Goal: Navigation & Orientation: Find specific page/section

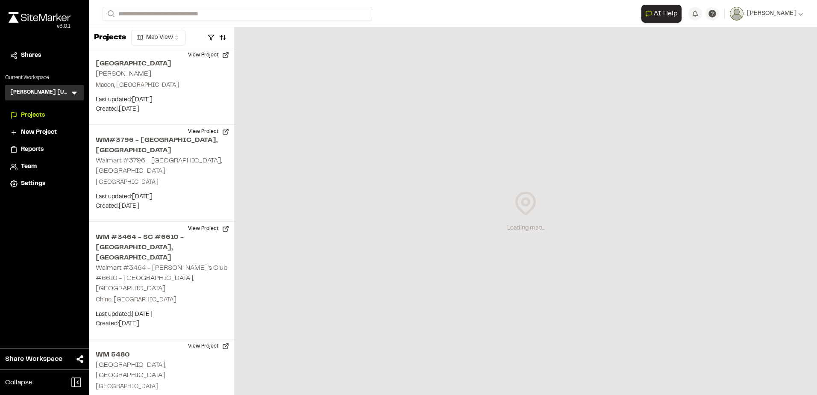
click at [74, 91] on icon at bounding box center [74, 92] width 9 height 9
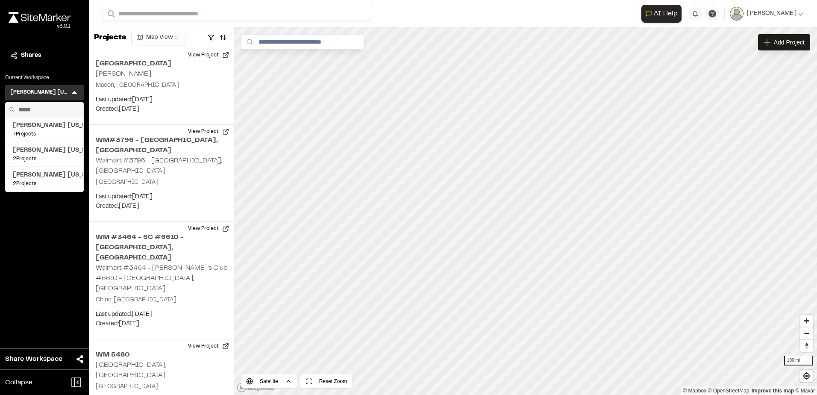
click at [47, 228] on div "Close sidebar v 3.0.1 Shares Current Workspace Kimley Horn Texas KH Menu Kimley…" at bounding box center [44, 197] width 89 height 395
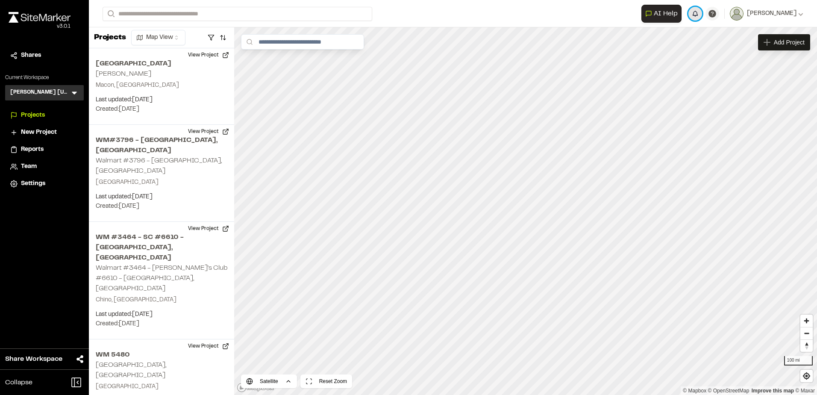
click at [697, 13] on button "button" at bounding box center [695, 14] width 14 height 14
click at [72, 88] on icon at bounding box center [74, 92] width 9 height 9
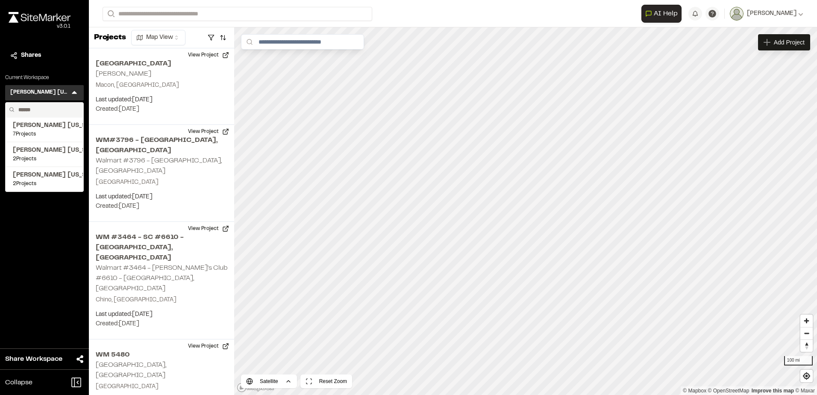
click at [47, 215] on div "Close sidebar v 3.0.1 Shares Current Workspace Kimley Horn Texas KH Menu Kimley…" at bounding box center [44, 197] width 89 height 395
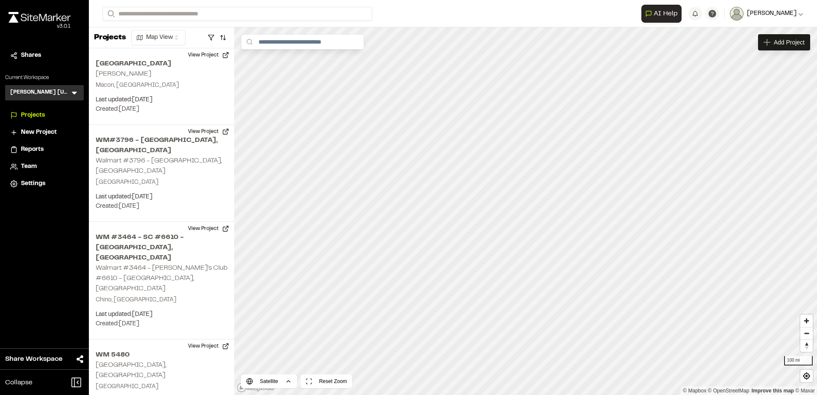
click at [739, 14] on img at bounding box center [737, 14] width 14 height 14
click at [63, 88] on div "Kimley Horn Texas KH Menu Kimley Horn Florida 7 Projects Kimley Horn North Caro…" at bounding box center [44, 92] width 79 height 15
click at [68, 94] on div "Kimley Horn Texas KH Menu Kimley Horn Florida 7 Projects Kimley Horn North Caro…" at bounding box center [44, 92] width 79 height 15
click at [76, 94] on icon at bounding box center [74, 92] width 9 height 9
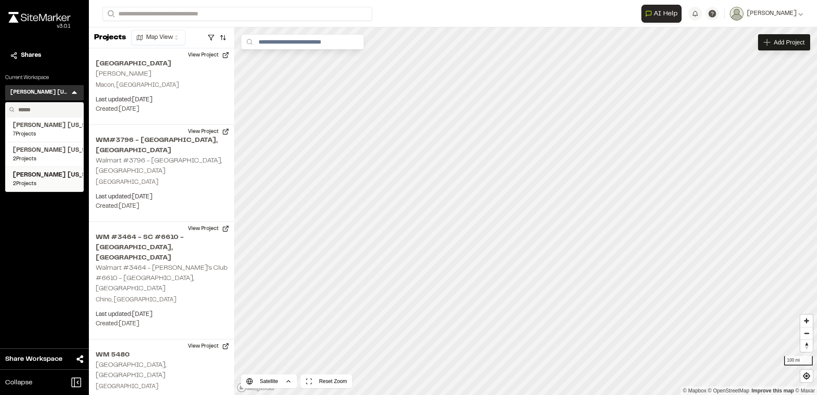
click at [45, 183] on span "2 Projects" at bounding box center [44, 184] width 63 height 8
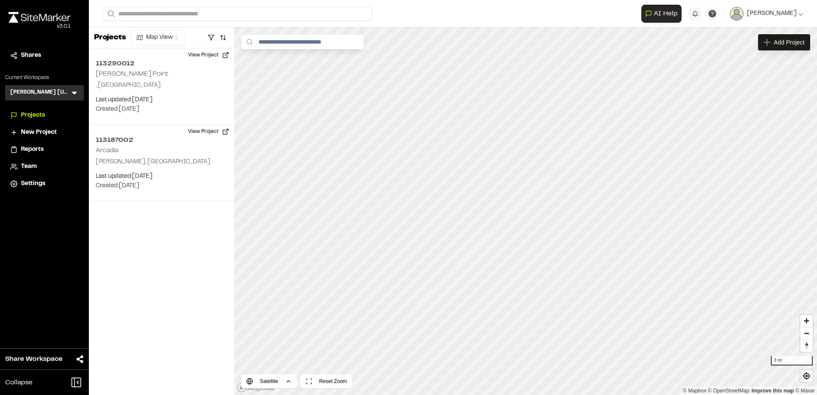
click at [47, 93] on h3 "[PERSON_NAME] [US_STATE]" at bounding box center [40, 92] width 60 height 9
click at [72, 92] on icon at bounding box center [74, 93] width 5 height 3
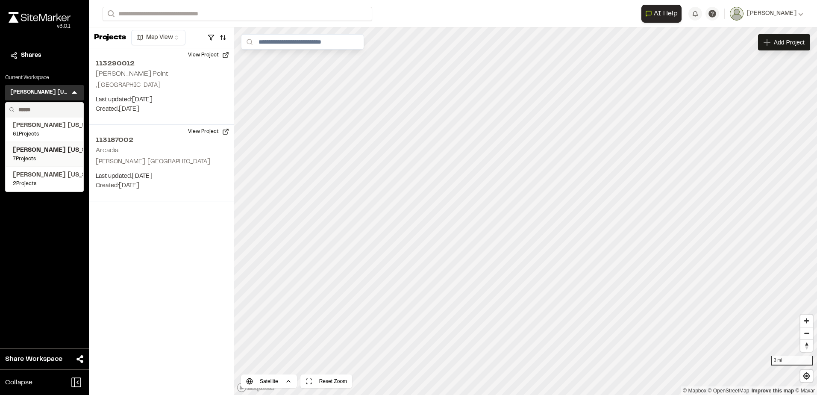
click at [40, 153] on span "Kimley Horn Florida" at bounding box center [44, 150] width 63 height 9
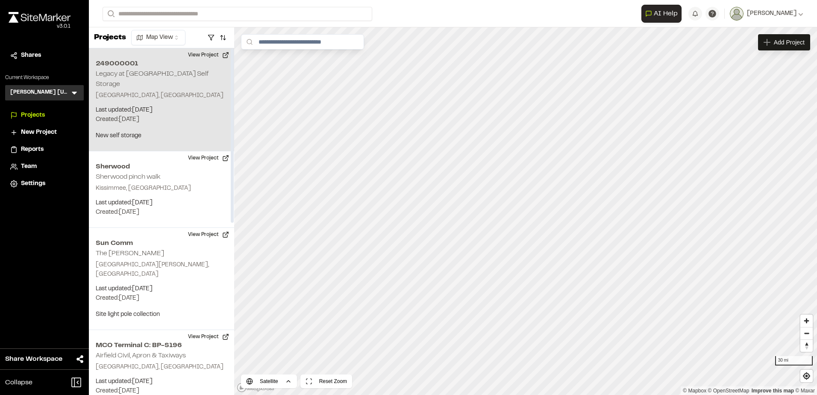
click at [199, 115] on p "Created: Aug 11, 2025" at bounding box center [162, 119] width 132 height 9
click at [226, 57] on button "View Project" at bounding box center [208, 55] width 51 height 14
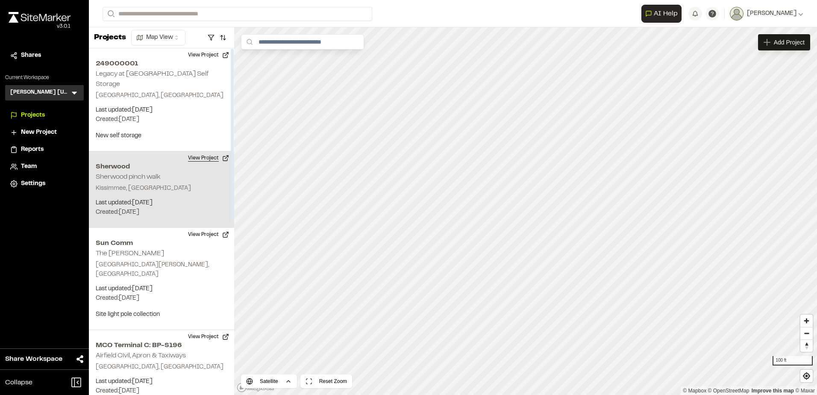
click at [222, 151] on button "View Project" at bounding box center [208, 158] width 51 height 14
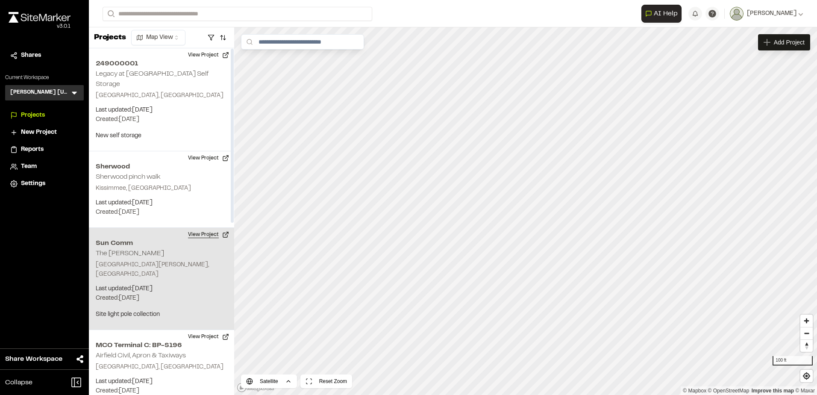
click at [221, 229] on button "View Project" at bounding box center [208, 235] width 51 height 14
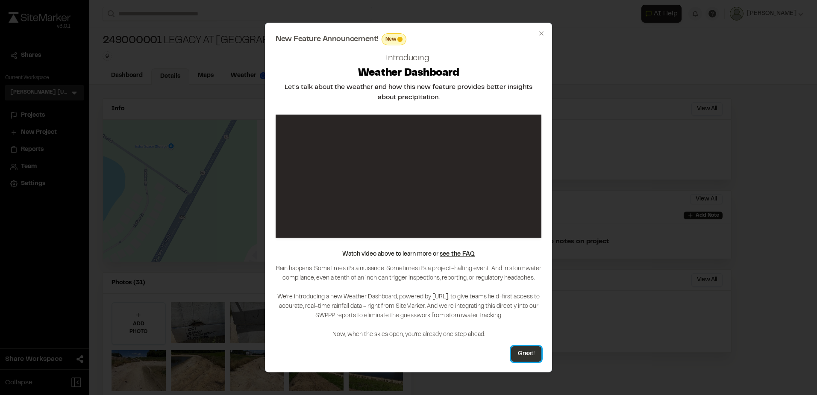
click at [520, 354] on button "Great!" at bounding box center [526, 353] width 30 height 15
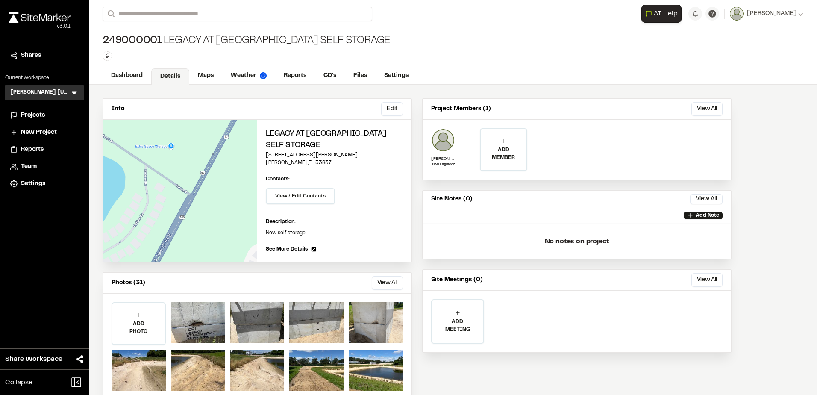
scroll to position [19, 0]
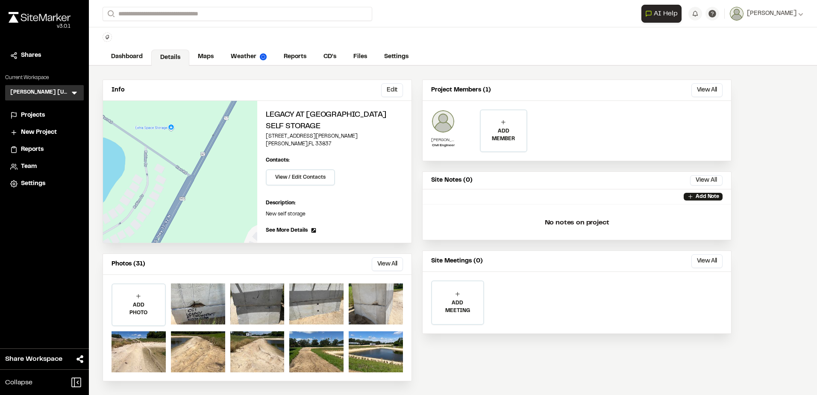
click at [438, 114] on img at bounding box center [443, 121] width 24 height 24
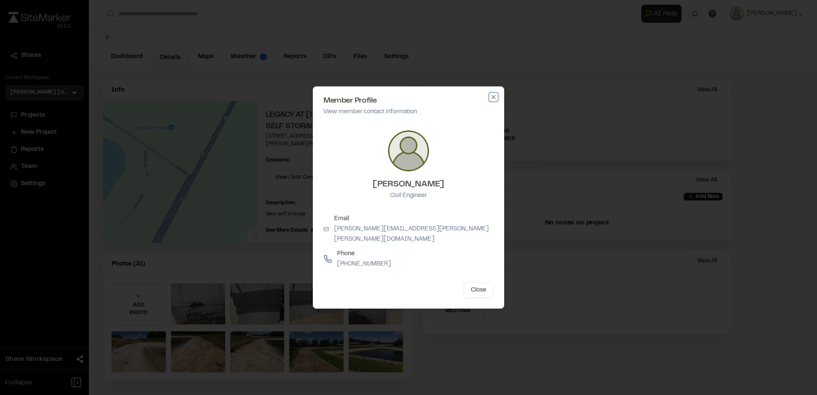
click at [493, 100] on icon "button" at bounding box center [493, 97] width 7 height 7
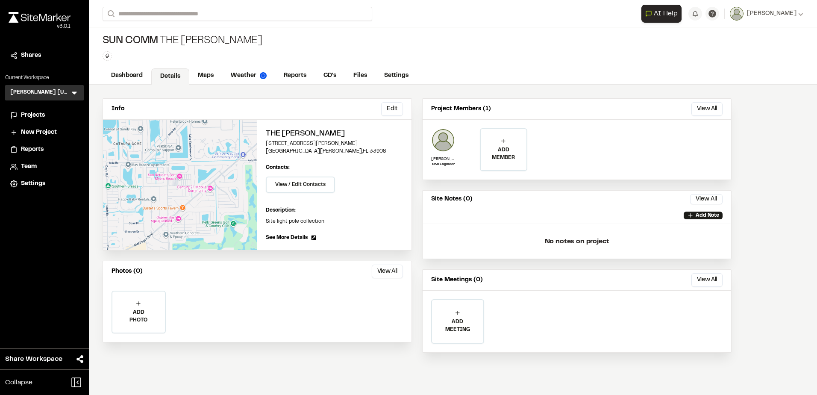
click at [55, 93] on h3 "Kimley Horn Florida" at bounding box center [40, 92] width 60 height 9
click at [65, 93] on div "Kimley Horn Florida KH Menu" at bounding box center [44, 92] width 79 height 15
click at [75, 95] on icon at bounding box center [74, 92] width 9 height 9
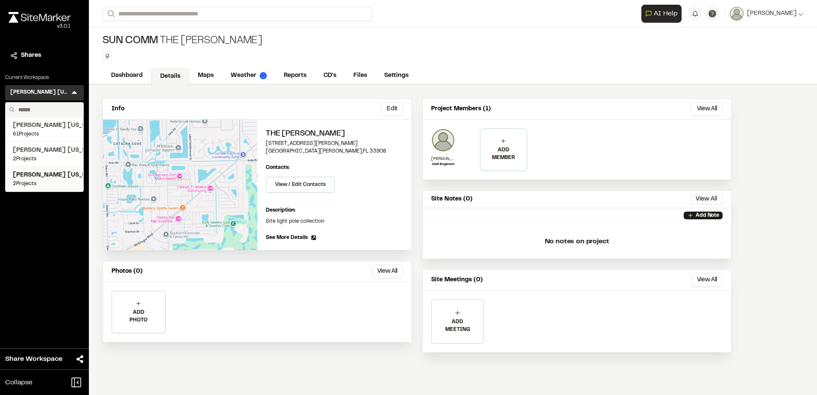
click at [35, 179] on span "[PERSON_NAME] [US_STATE]" at bounding box center [44, 175] width 63 height 9
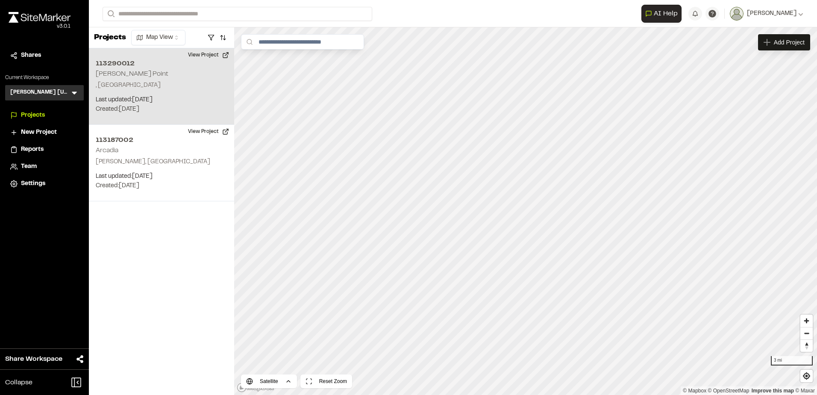
click at [146, 79] on div "113290012 Avery Point , VA Last updated: Aug 12, 2025 Budget: $ Created: May 22…" at bounding box center [161, 86] width 145 height 76
click at [218, 52] on button "View Project" at bounding box center [208, 55] width 51 height 14
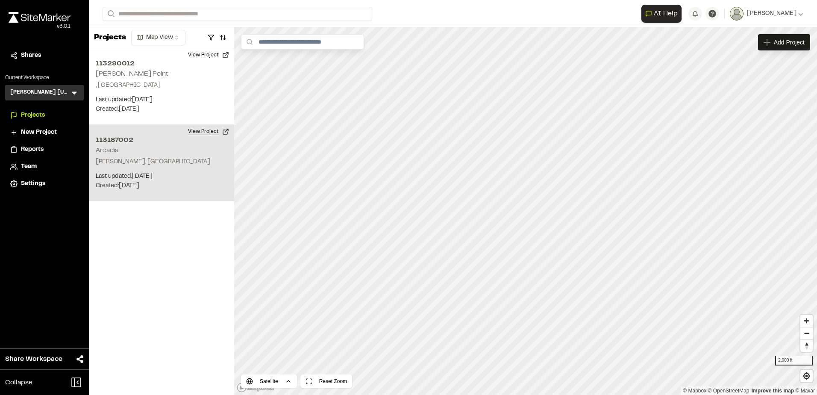
click at [209, 130] on button "View Project" at bounding box center [208, 132] width 51 height 14
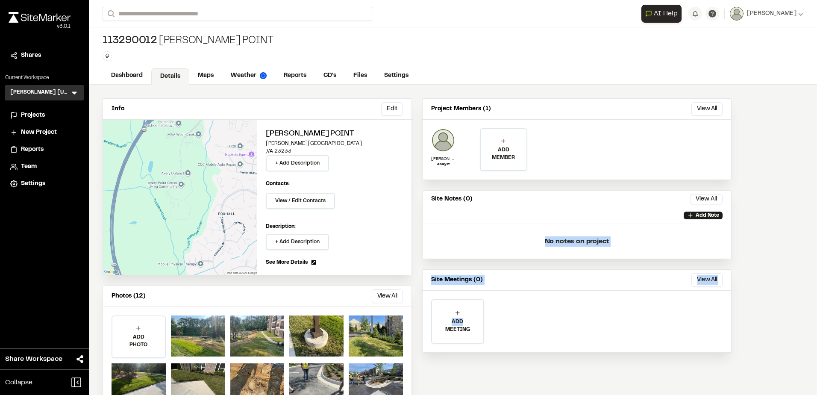
drag, startPoint x: 544, startPoint y: 374, endPoint x: 549, endPoint y: 414, distance: 40.1
click at [549, 394] on html "**********" at bounding box center [408, 197] width 817 height 395
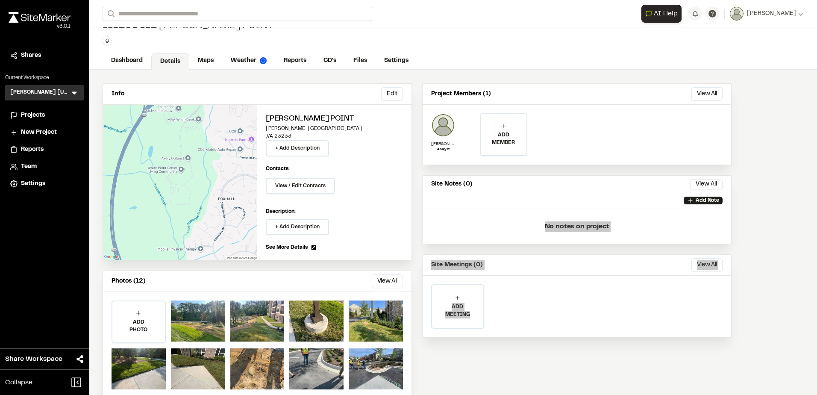
scroll to position [15, 0]
